Goal: Book appointment/travel/reservation

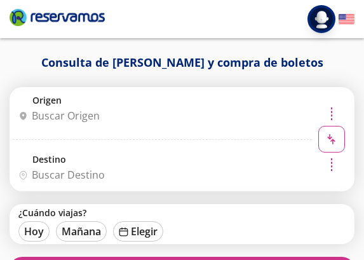
click at [140, 110] on input "Origen" at bounding box center [160, 116] width 294 height 32
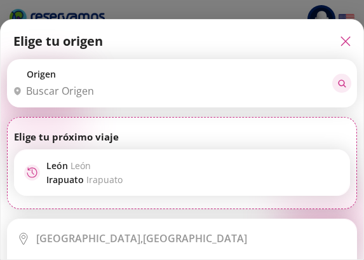
type input "c"
type input "ci"
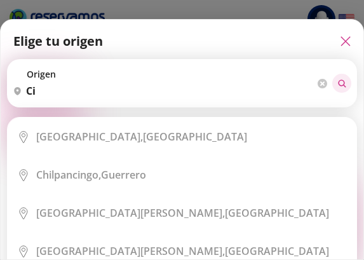
type input "ciu"
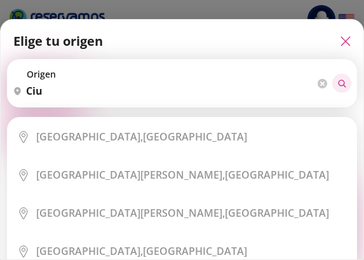
type input "ciud"
type input "ciuda"
type input "ciudad"
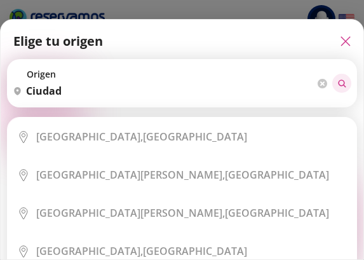
type input "ciudad"
type input "ciudad v"
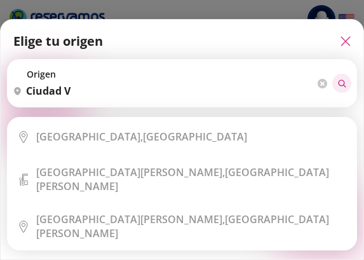
type input "ciudad vi"
type input "[GEOGRAPHIC_DATA]"
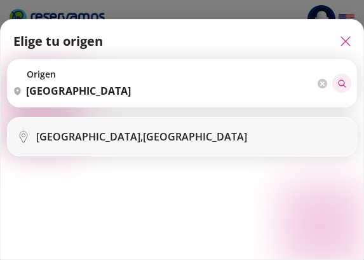
type input "[GEOGRAPHIC_DATA]"
click at [142, 127] on li "City Icon [GEOGRAPHIC_DATA], [GEOGRAPHIC_DATA]" at bounding box center [182, 136] width 348 height 38
type input "[GEOGRAPHIC_DATA], [GEOGRAPHIC_DATA]"
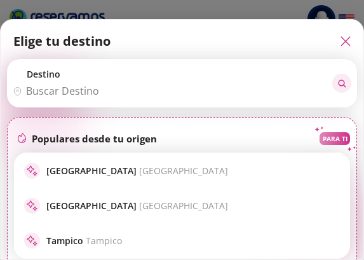
type input "m"
type input "mo"
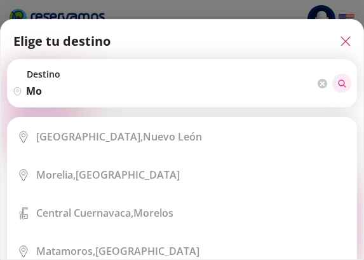
type input "mon"
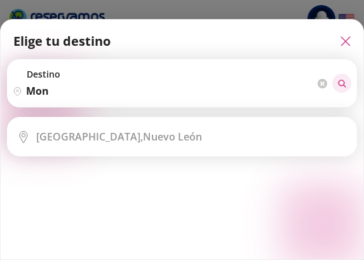
type input "mont"
type input "monte"
type input "monter"
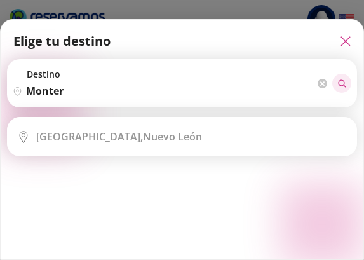
type input "monter"
type input "monterr"
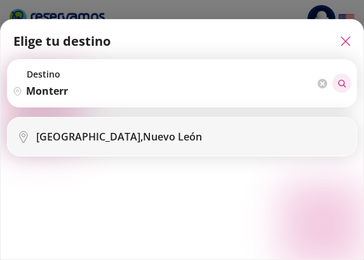
type input "monterr"
click at [153, 139] on div "[GEOGRAPHIC_DATA], [GEOGRAPHIC_DATA]" at bounding box center [191, 136] width 310 height 14
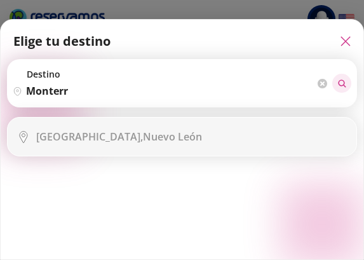
type input "[GEOGRAPHIC_DATA], [GEOGRAPHIC_DATA]"
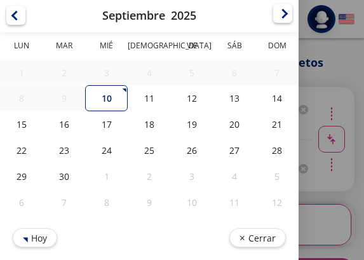
click at [275, 15] on div at bounding box center [282, 13] width 19 height 19
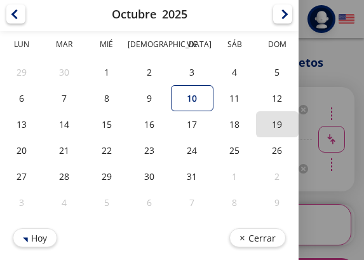
click at [279, 125] on div "19" at bounding box center [277, 124] width 43 height 26
type input "[DATE]"
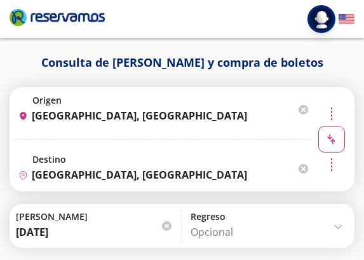
click at [227, 226] on body "Iniciar sesión Iniciar sesión ¡Bienvenido a la nueva experiencia de compra de R…" at bounding box center [182, 147] width 364 height 295
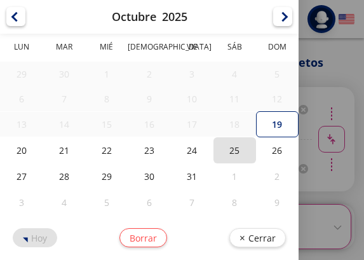
click at [237, 138] on div "25" at bounding box center [234, 150] width 43 height 26
type input "[DATE]"
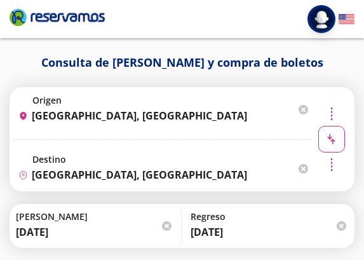
scroll to position [36, 0]
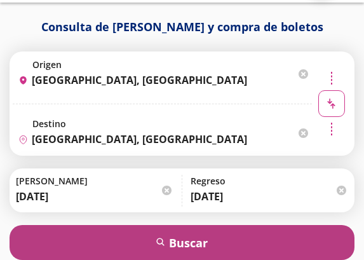
click at [227, 239] on button "search [GEOGRAPHIC_DATA]" at bounding box center [182, 242] width 345 height 35
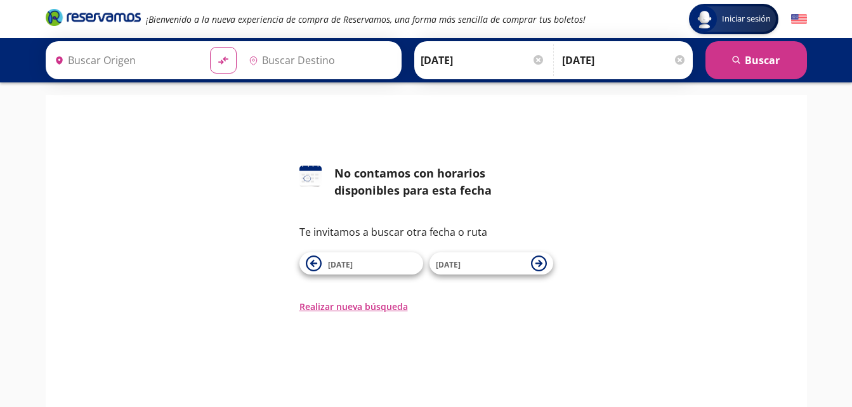
type input "[GEOGRAPHIC_DATA], [GEOGRAPHIC_DATA]"
